Goal: Find specific page/section: Find specific page/section

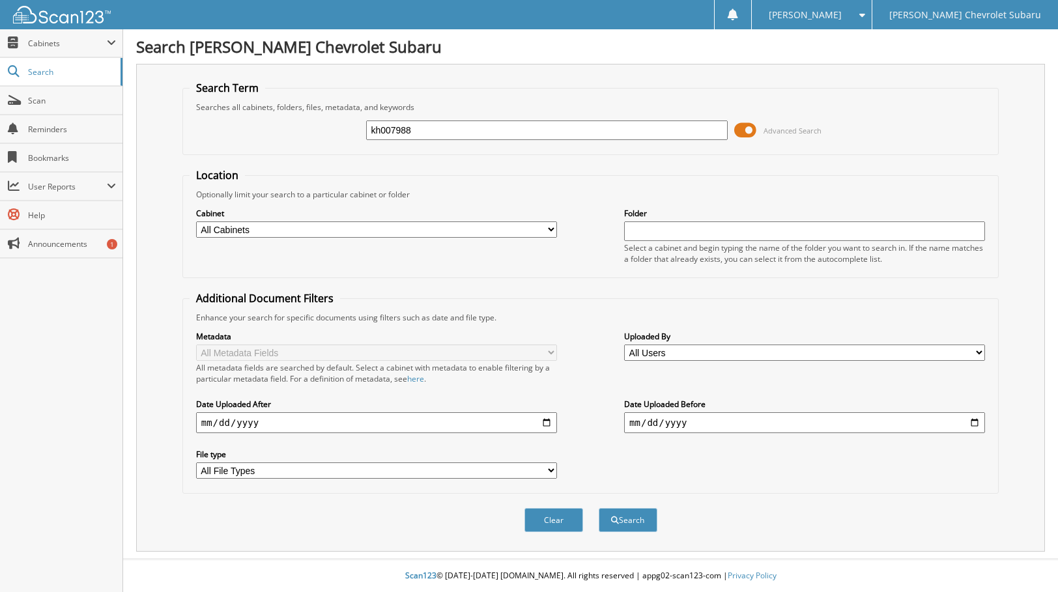
type input "kh007988"
click at [599, 508] on button "Search" at bounding box center [628, 520] width 59 height 24
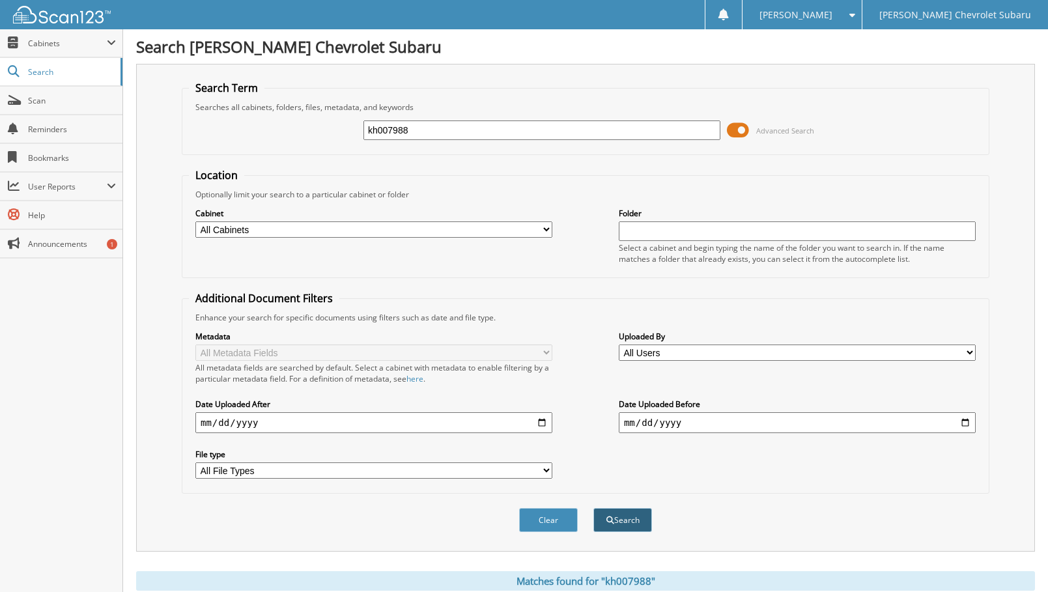
click at [625, 518] on button "Search" at bounding box center [623, 520] width 59 height 24
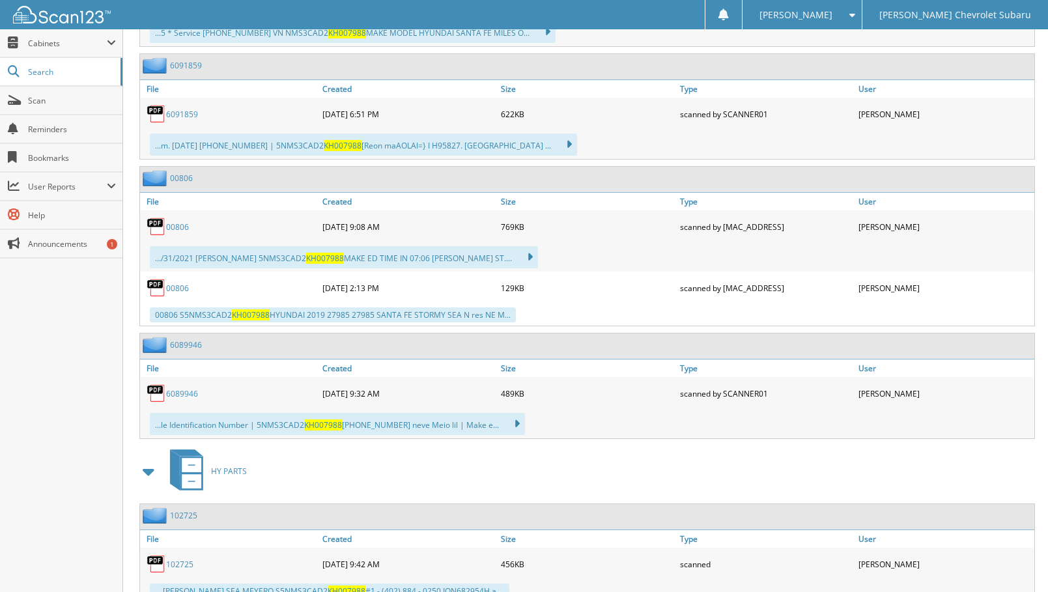
scroll to position [771, 0]
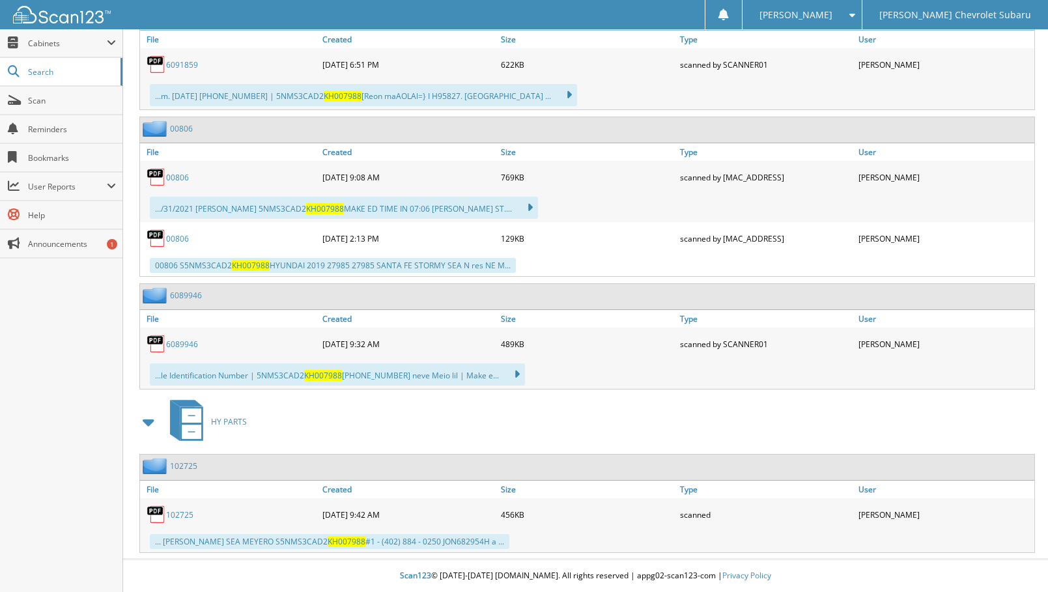
click at [179, 515] on link "102725" at bounding box center [179, 515] width 27 height 11
click at [629, 54] on div "622KB" at bounding box center [587, 64] width 179 height 26
click at [50, 42] on span "Cabinets" at bounding box center [67, 43] width 79 height 11
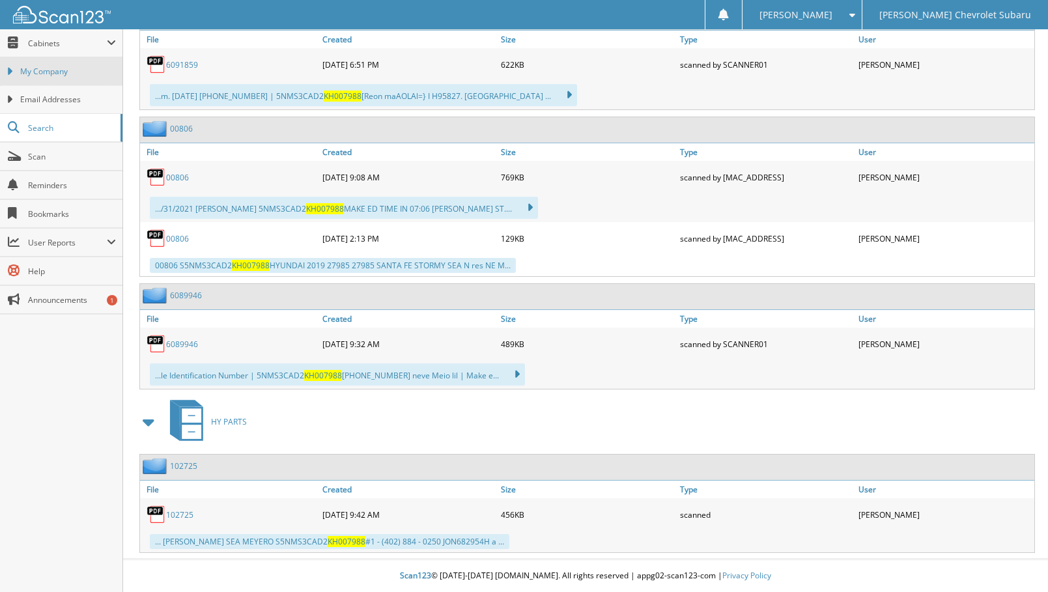
click at [51, 69] on span "My Company" at bounding box center [68, 72] width 96 height 12
